Goal: Find specific page/section: Find specific page/section

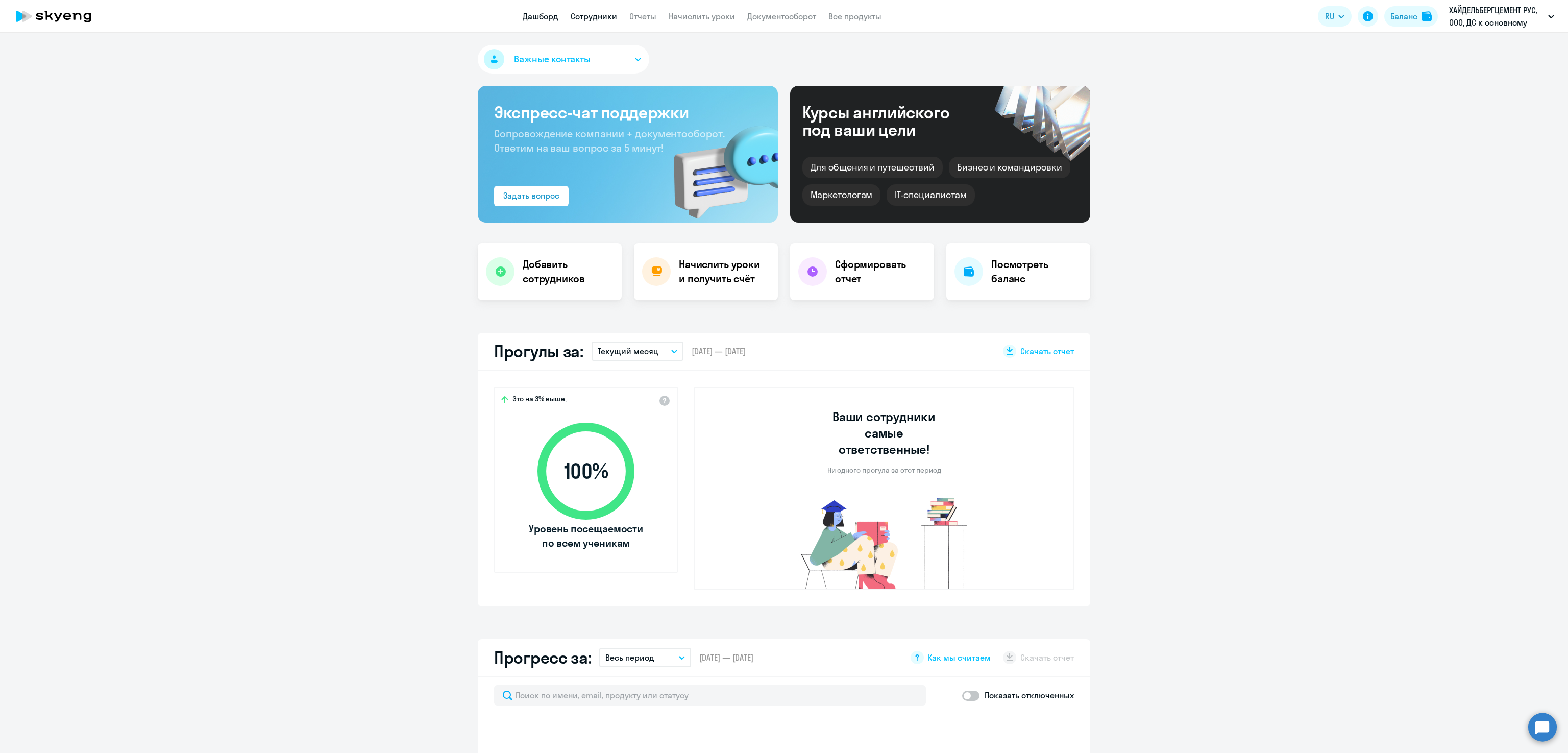
click at [598, 16] on link "Сотрудники" at bounding box center [593, 16] width 46 height 10
select select "30"
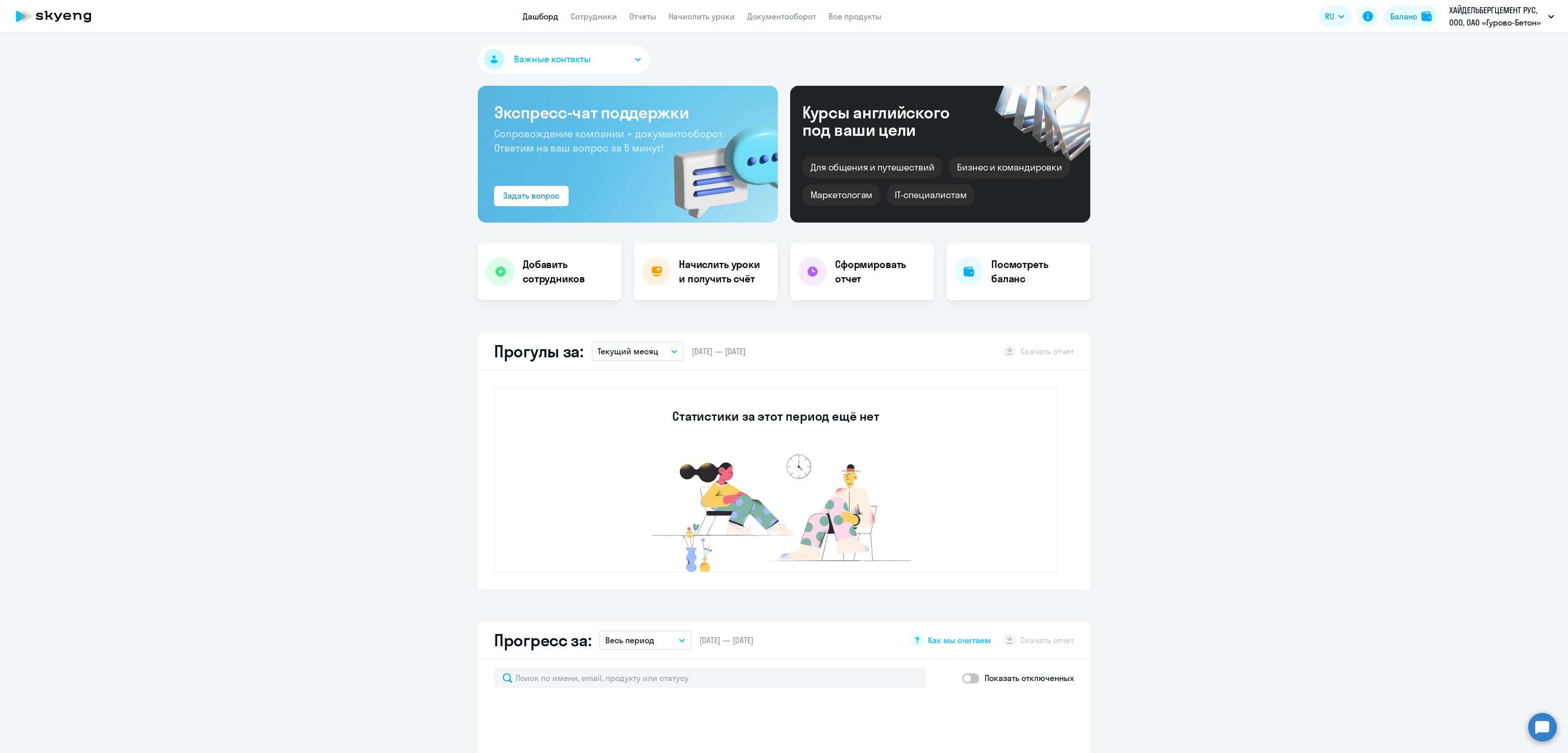
select select "30"
click at [598, 23] on app-header "Дашборд Сотрудники Отчеты Начислить уроки Документооборот Все продукты Дашборд …" at bounding box center [784, 16] width 1568 height 33
click at [590, 18] on link "Сотрудники" at bounding box center [593, 16] width 46 height 10
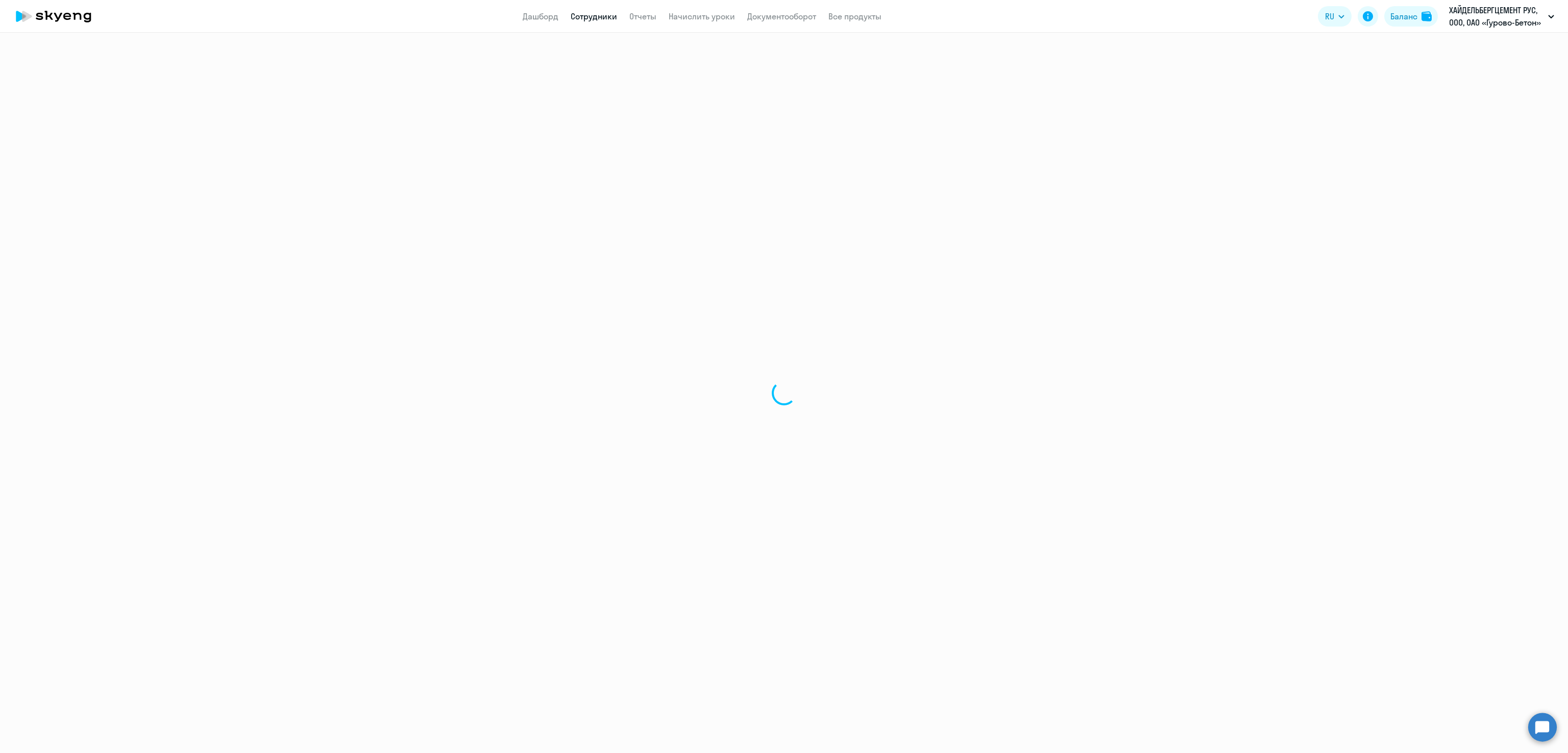
select select "30"
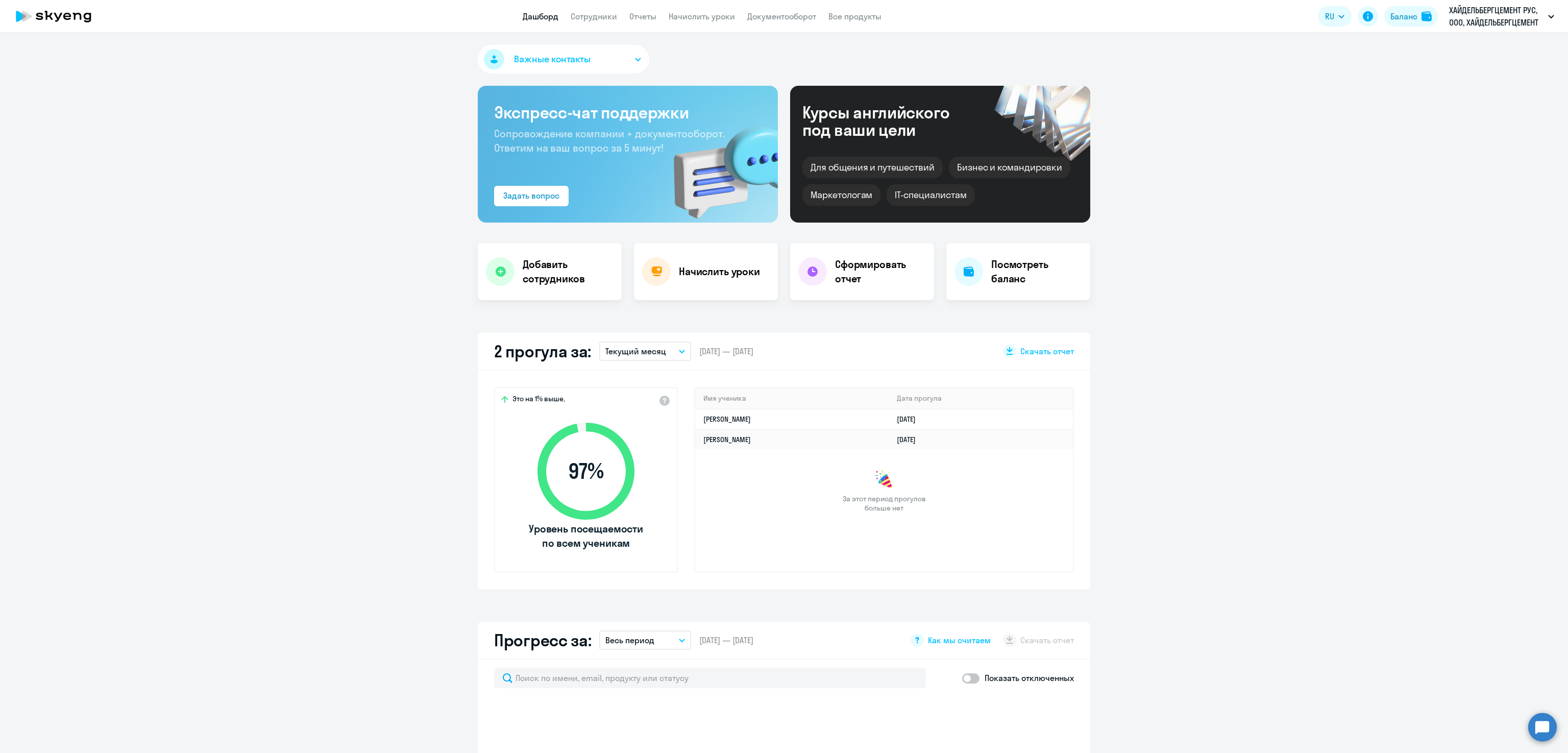
select select "30"
click at [583, 15] on link "Сотрудники" at bounding box center [593, 16] width 46 height 10
select select "30"
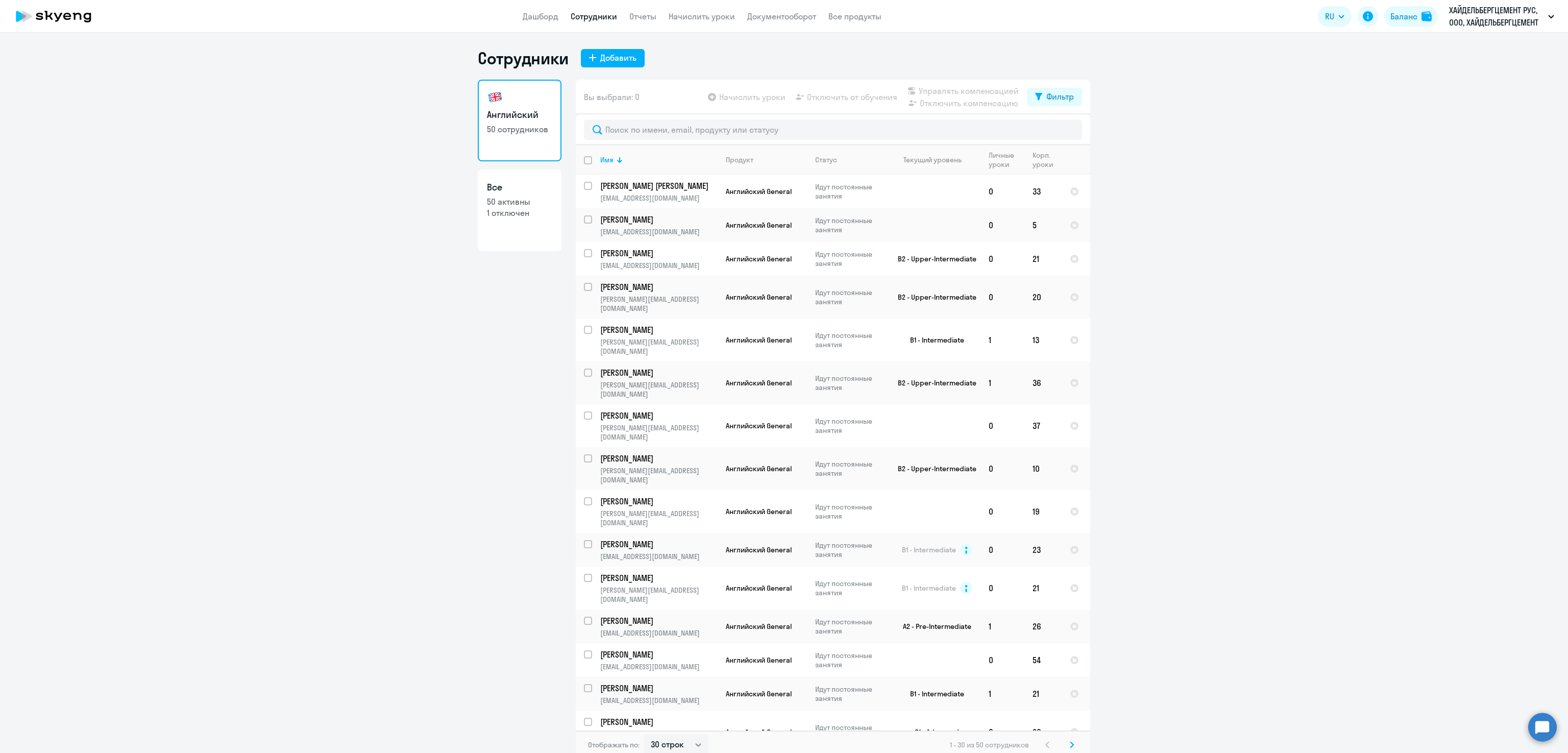
drag, startPoint x: 1083, startPoint y: 309, endPoint x: 1077, endPoint y: 419, distance: 110.2
click at [1077, 419] on ng-component "Сотрудники Добавить Английский 50 сотрудников Все 50 активны 1 отключен Вы выбр…" at bounding box center [784, 404] width 1568 height 711
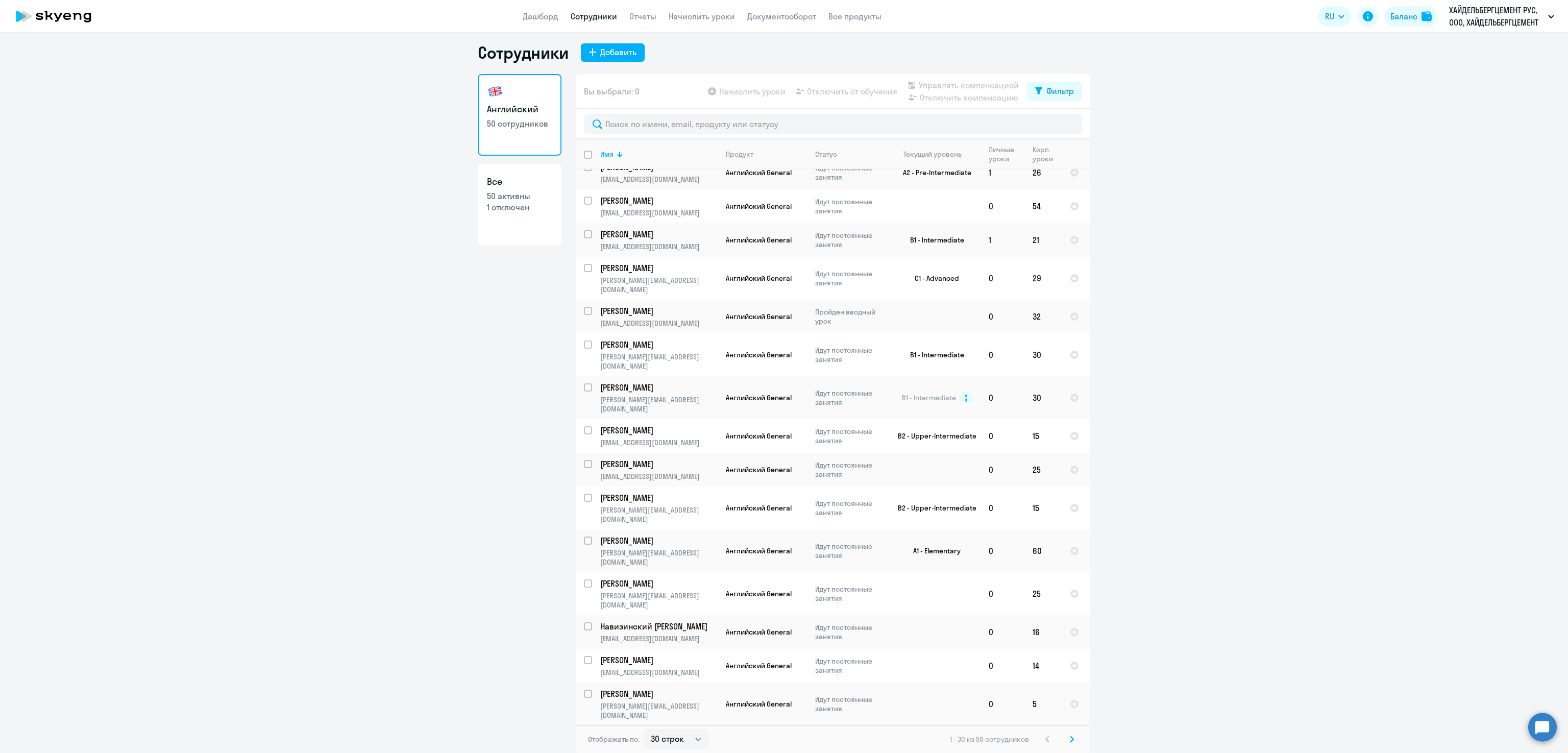
scroll to position [6, 0]
click at [1066, 738] on svg-icon at bounding box center [1072, 738] width 12 height 12
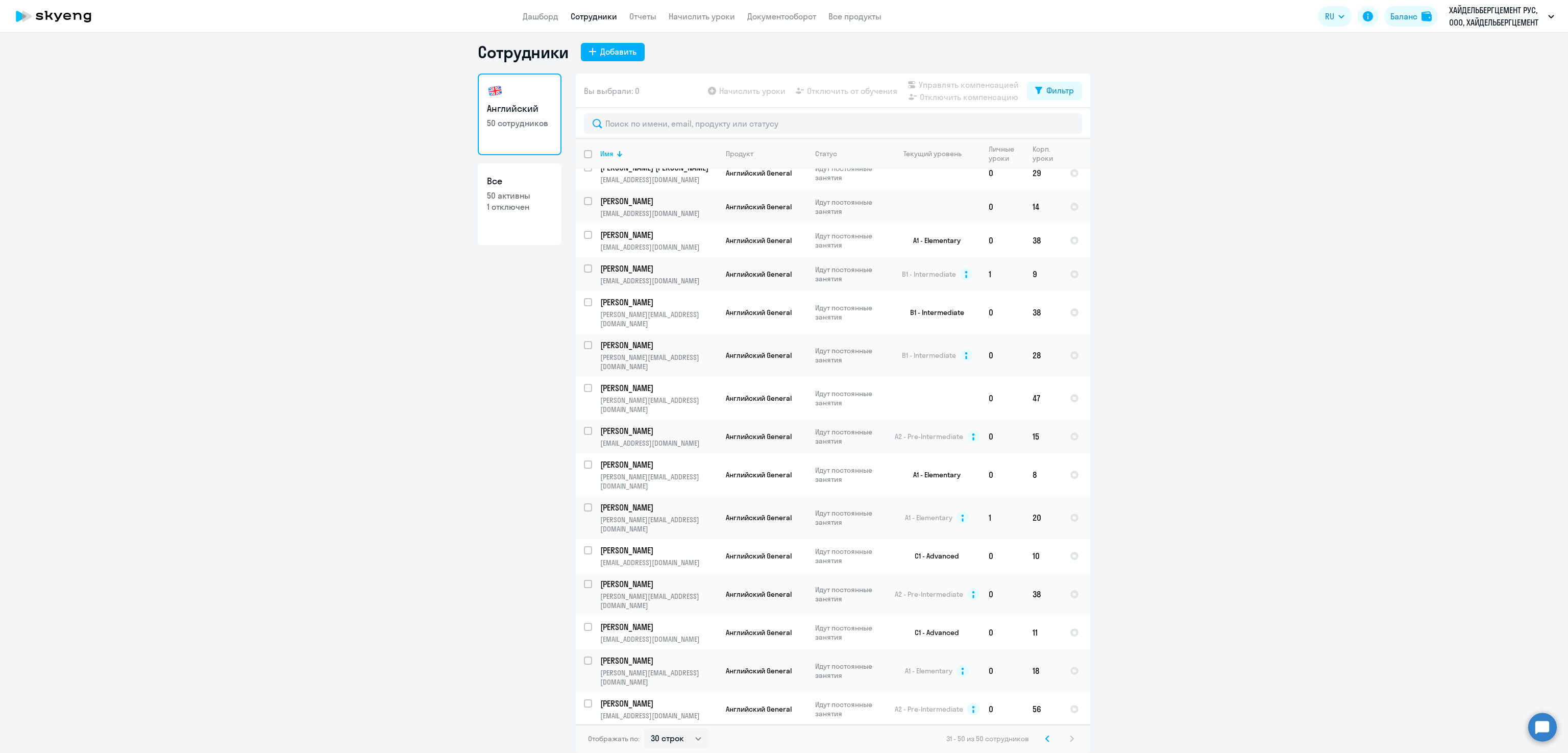
scroll to position [113, 0]
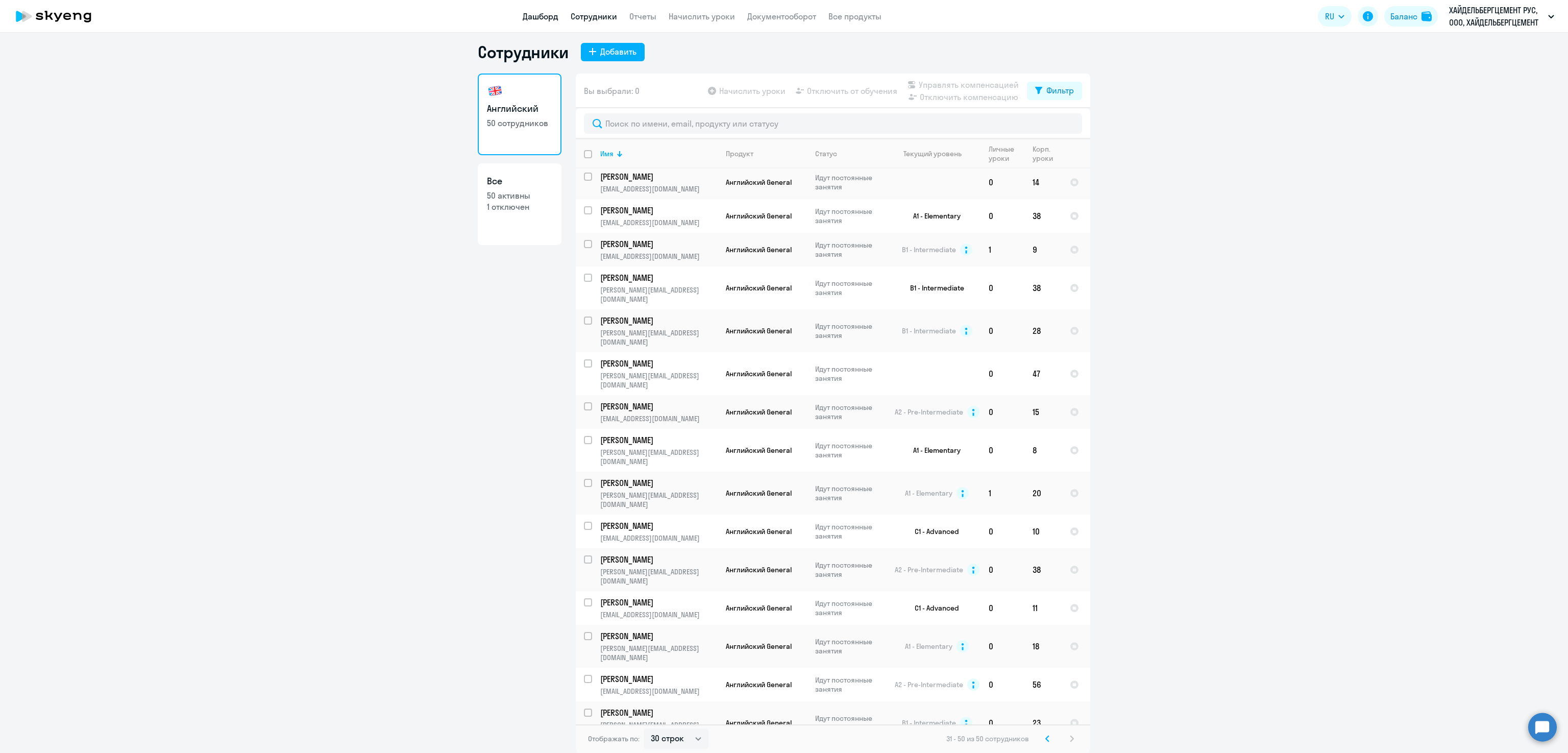
click at [539, 19] on link "Дашборд" at bounding box center [541, 16] width 36 height 10
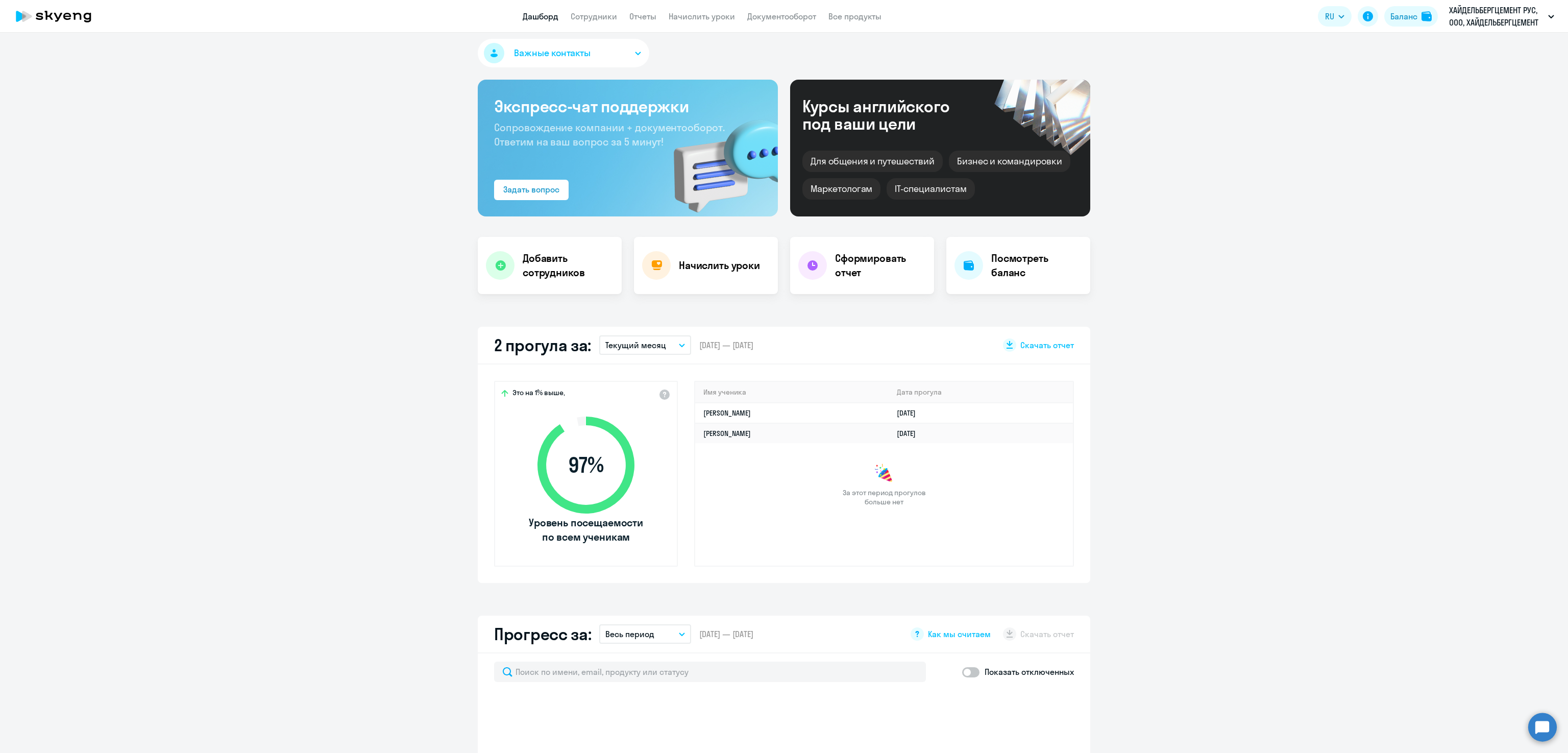
select select "30"
